Goal: Find specific page/section: Find specific page/section

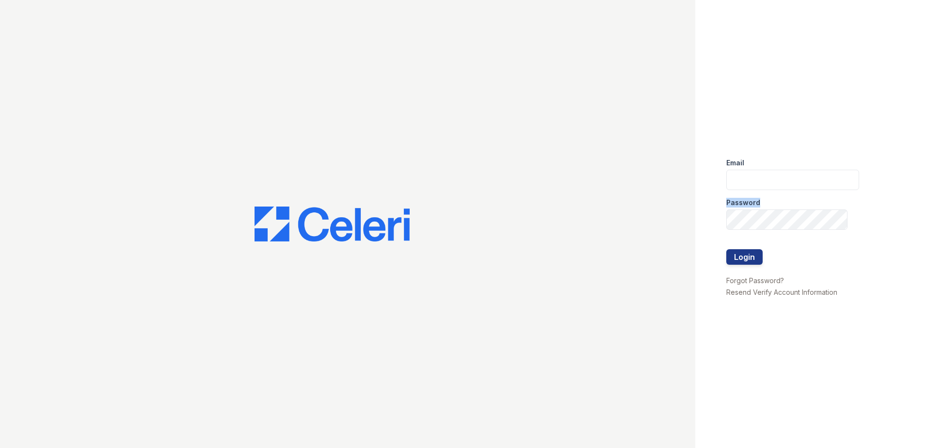
click at [798, 189] on form "Email Password Login" at bounding box center [792, 212] width 133 height 124
click at [793, 184] on input "email" at bounding box center [792, 180] width 133 height 20
type input "lawilliams@trinity-pm.com"
click at [726, 249] on button "Login" at bounding box center [744, 257] width 36 height 16
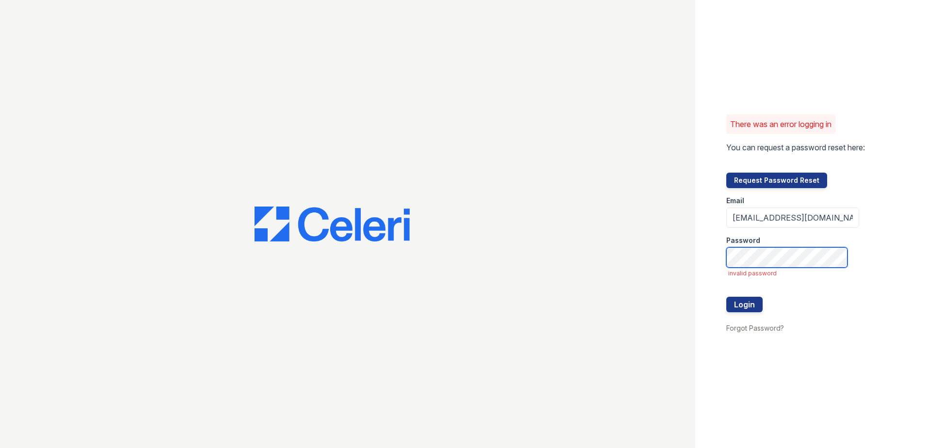
click at [726, 297] on button "Login" at bounding box center [744, 305] width 36 height 16
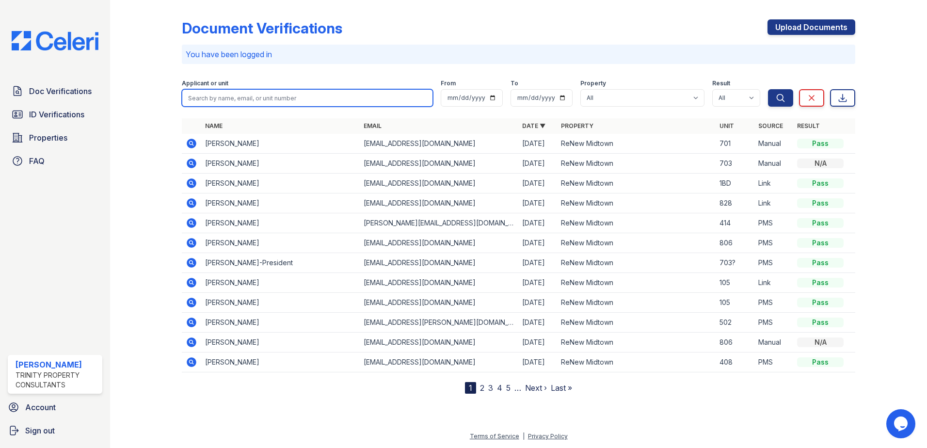
click at [238, 99] on input "search" at bounding box center [307, 97] width 251 height 17
type input "maya"
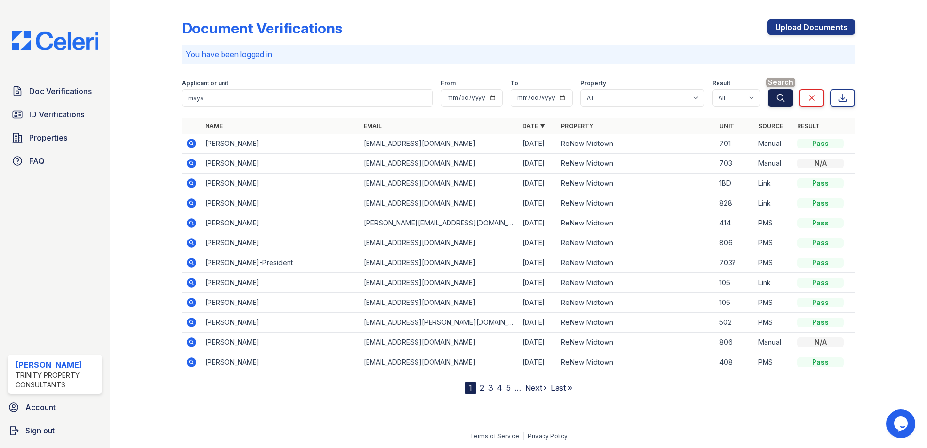
click at [788, 97] on button "Search" at bounding box center [780, 97] width 25 height 17
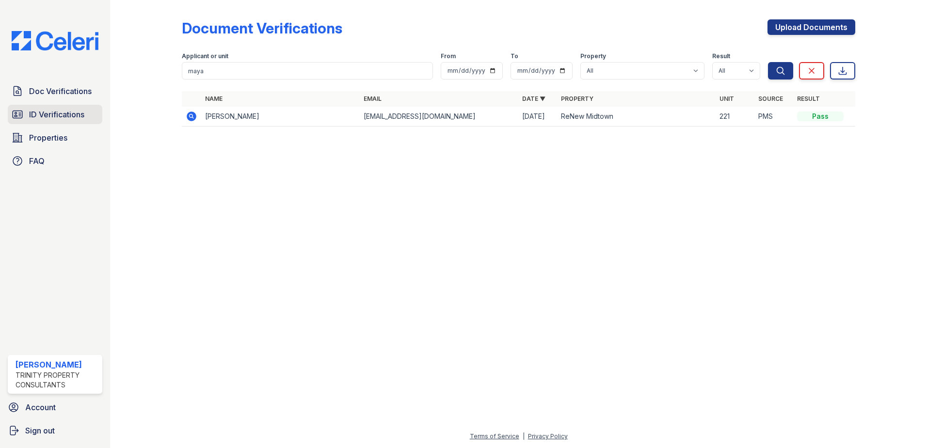
click at [45, 110] on span "ID Verifications" at bounding box center [56, 115] width 55 height 12
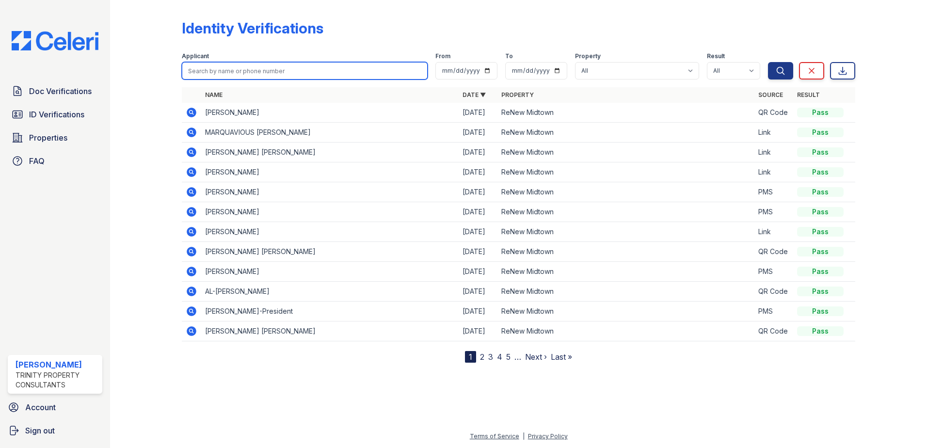
drag, startPoint x: 240, startPoint y: 72, endPoint x: 233, endPoint y: 55, distance: 18.5
click at [240, 72] on input "search" at bounding box center [305, 70] width 246 height 17
type input "maya"
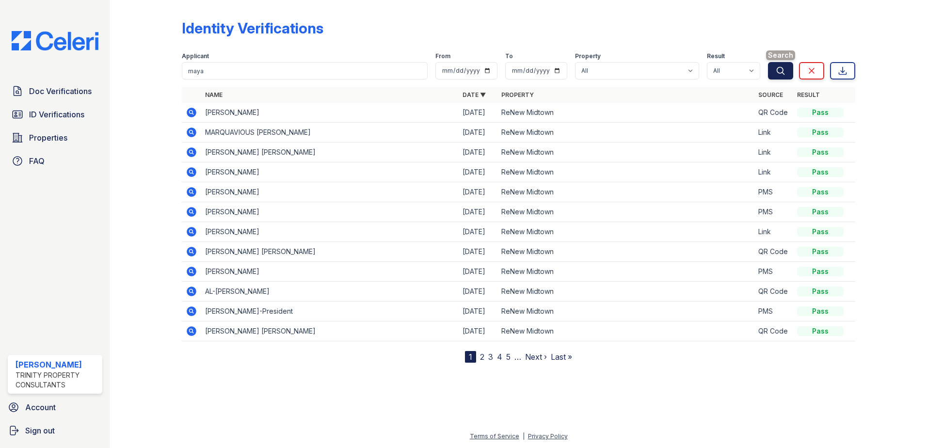
click at [783, 72] on icon "submit" at bounding box center [780, 71] width 10 height 10
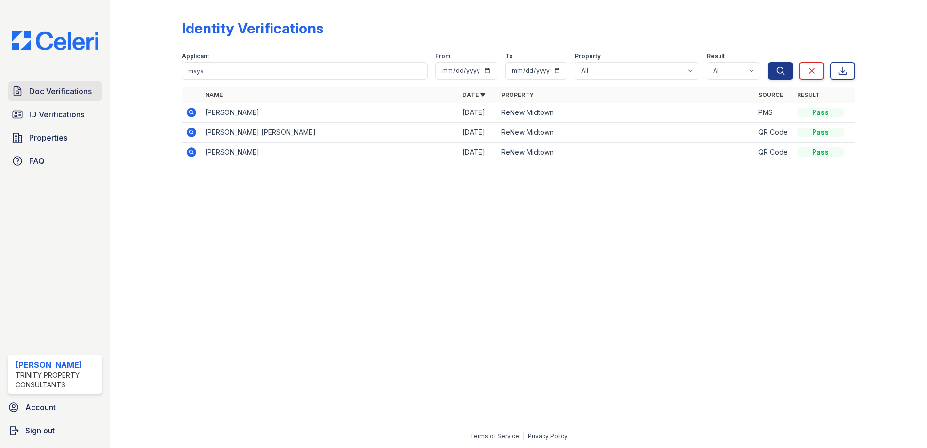
click at [42, 92] on span "Doc Verifications" at bounding box center [60, 91] width 63 height 12
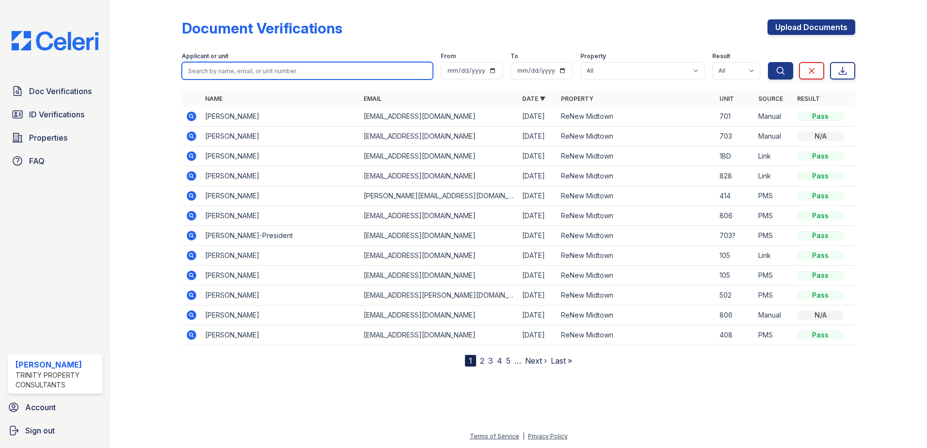
click at [235, 71] on input "search" at bounding box center [307, 70] width 251 height 17
type input "maya"
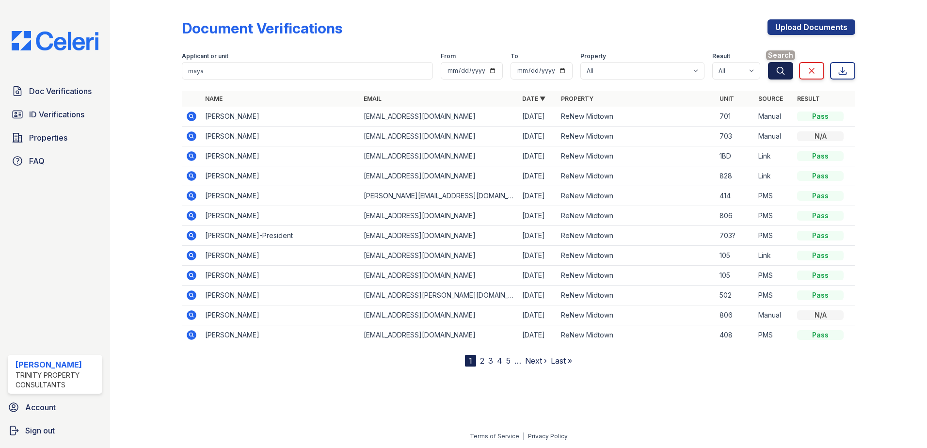
click at [774, 76] on button "Search" at bounding box center [780, 70] width 25 height 17
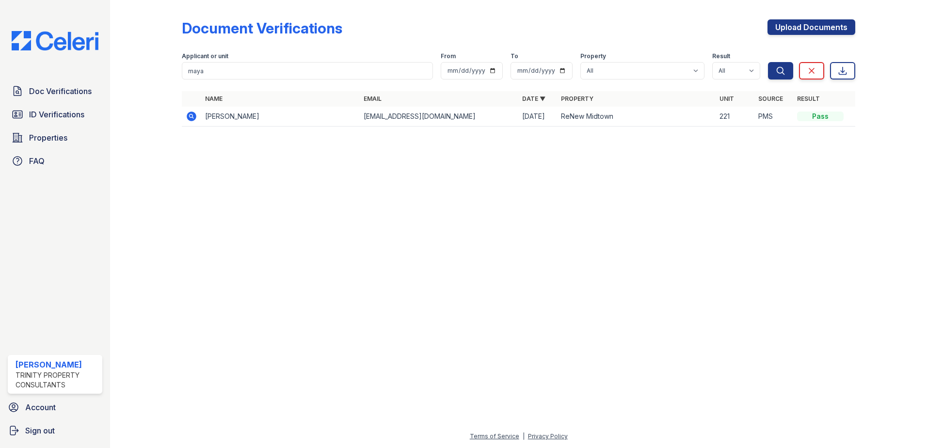
click at [201, 114] on td "Maya Benham" at bounding box center [280, 117] width 158 height 20
click at [195, 111] on icon at bounding box center [192, 116] width 12 height 12
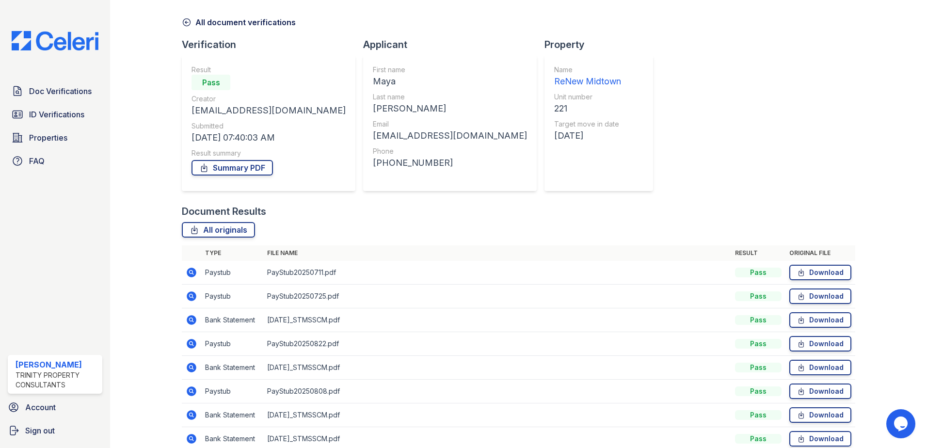
scroll to position [48, 0]
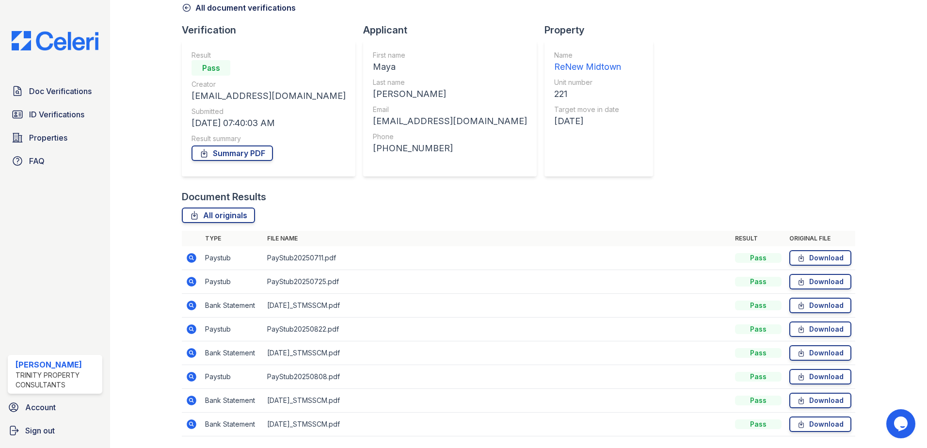
click at [195, 328] on icon at bounding box center [192, 329] width 10 height 10
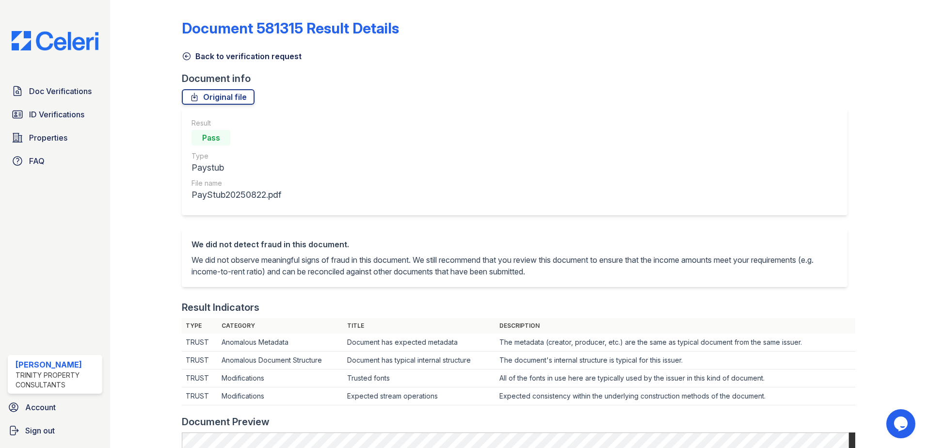
click at [185, 56] on icon at bounding box center [186, 56] width 7 height 7
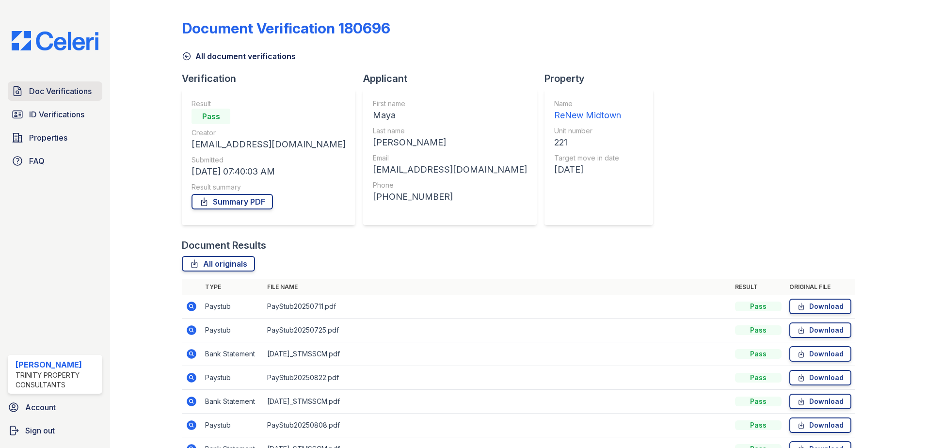
click at [78, 92] on span "Doc Verifications" at bounding box center [60, 91] width 63 height 12
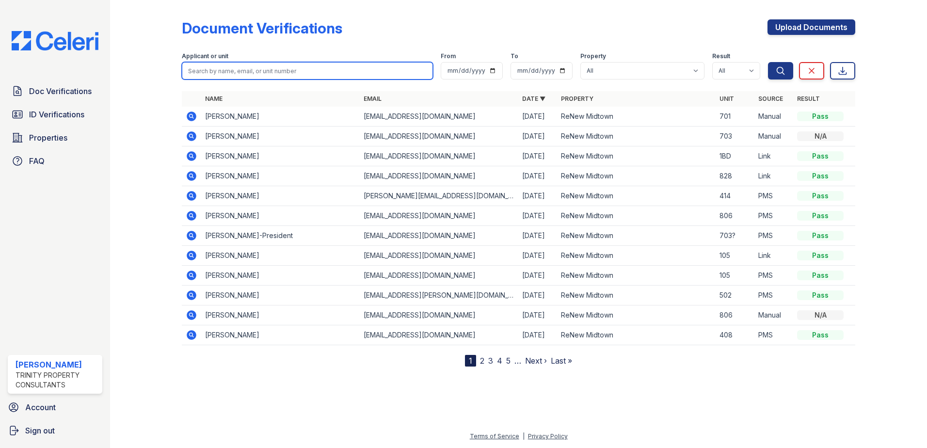
click at [242, 69] on input "search" at bounding box center [307, 70] width 251 height 17
type input "[PERSON_NAME]"
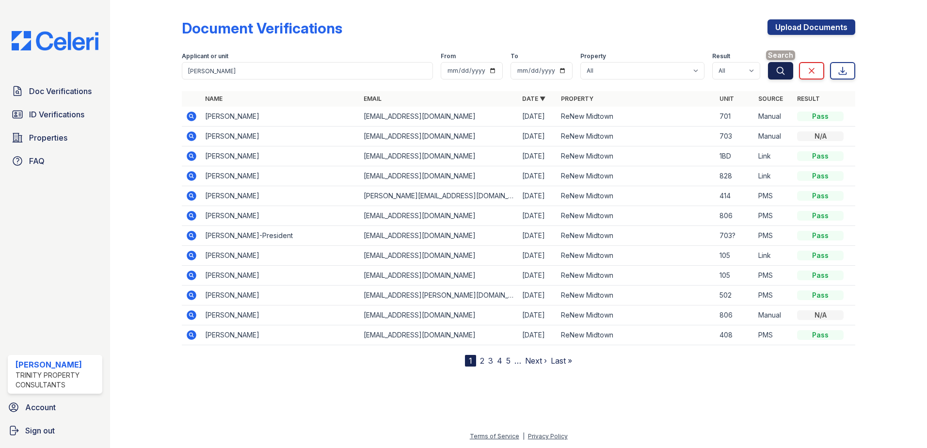
click at [779, 71] on icon "submit" at bounding box center [780, 71] width 10 height 10
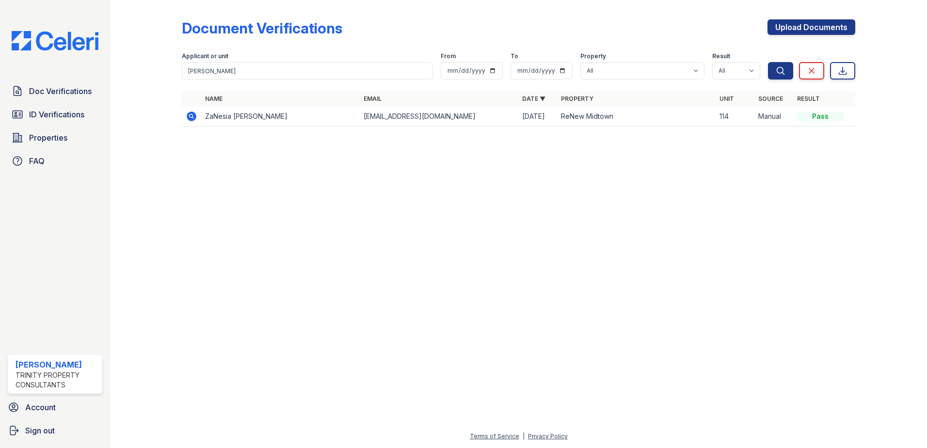
click at [195, 116] on icon at bounding box center [192, 116] width 10 height 10
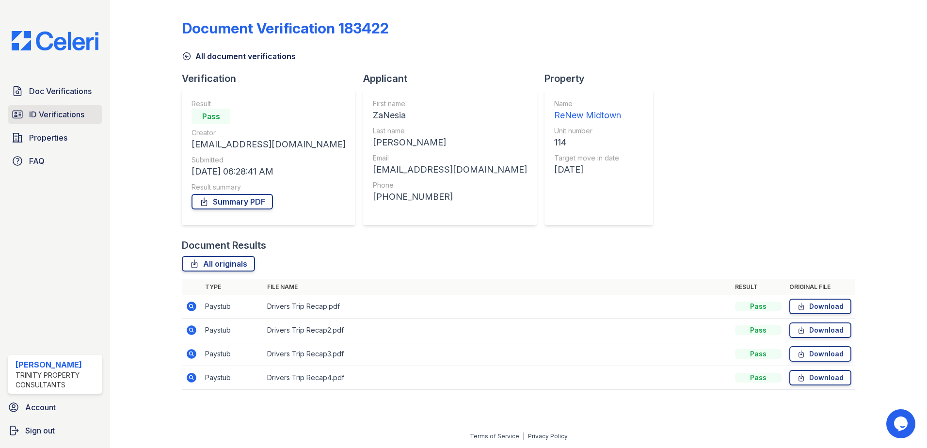
click at [81, 114] on span "ID Verifications" at bounding box center [56, 115] width 55 height 12
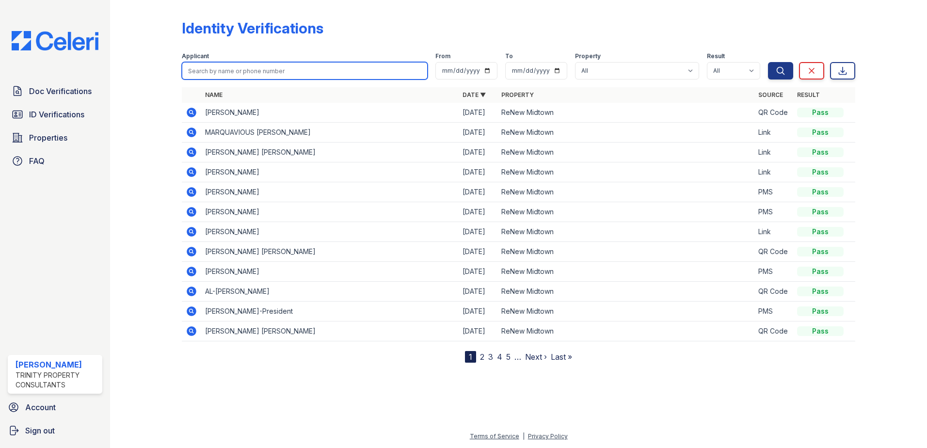
click at [216, 69] on input "search" at bounding box center [305, 70] width 246 height 17
type input "[PERSON_NAME]"
click at [768, 62] on button "Search" at bounding box center [780, 70] width 25 height 17
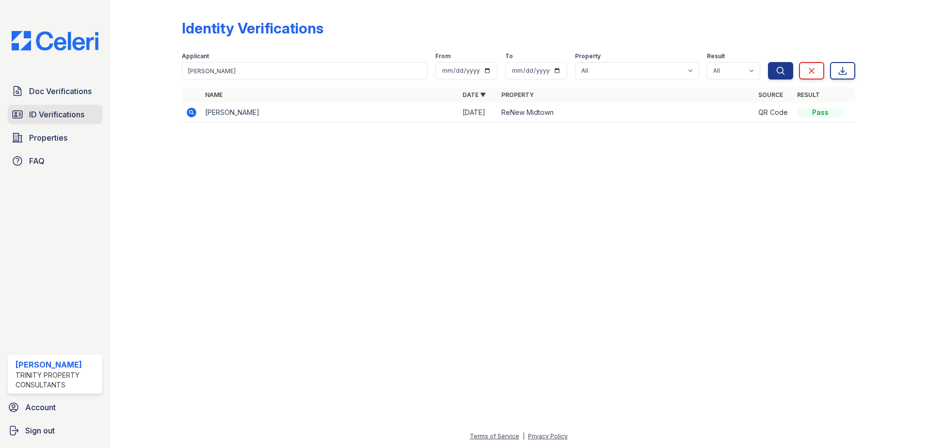
click at [64, 121] on link "ID Verifications" at bounding box center [55, 114] width 94 height 19
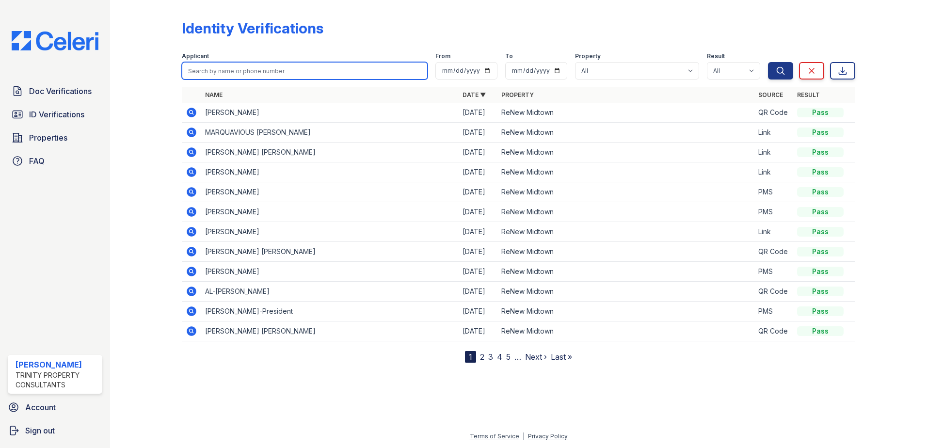
click at [256, 63] on input "search" at bounding box center [305, 70] width 246 height 17
type input "[PERSON_NAME]"
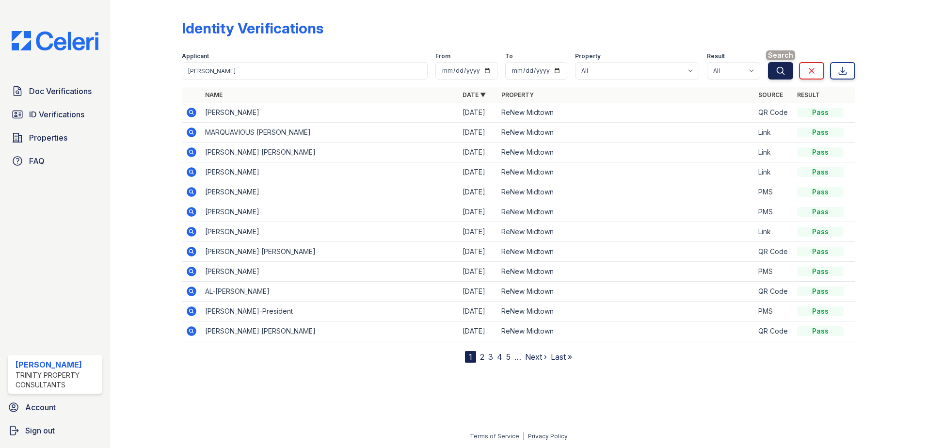
click at [783, 67] on icon "submit" at bounding box center [780, 71] width 10 height 10
